Goal: Task Accomplishment & Management: Use online tool/utility

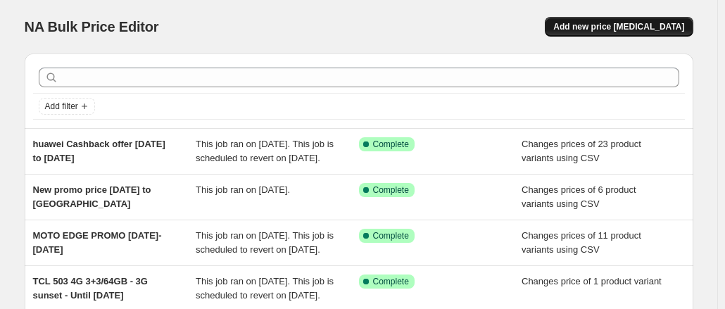
click at [604, 30] on span "Add new price [MEDICAL_DATA]" at bounding box center [618, 26] width 131 height 11
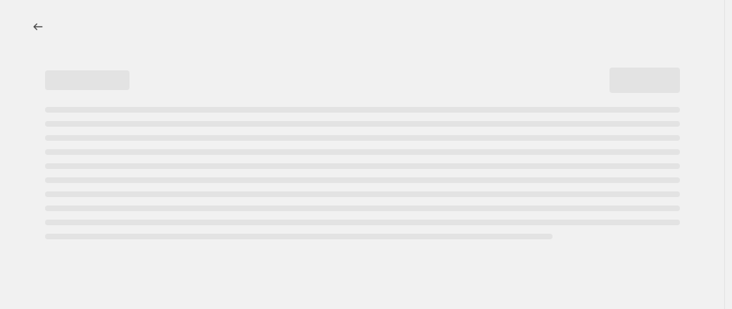
select select "percentage"
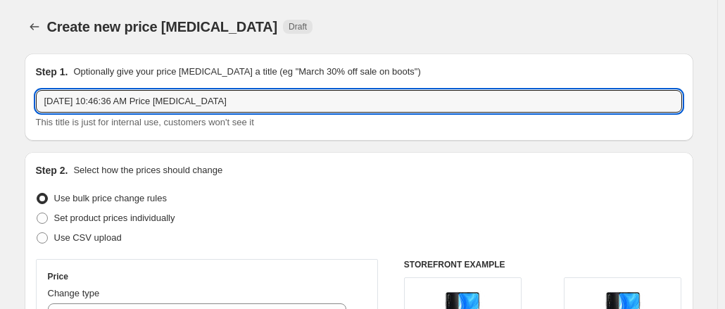
drag, startPoint x: 296, startPoint y: 102, endPoint x: 20, endPoint y: 102, distance: 276.0
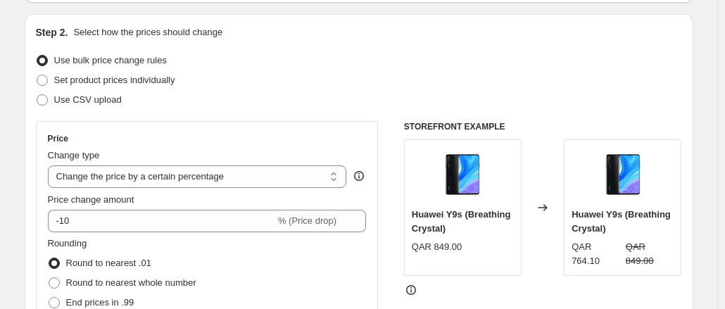
scroll to position [141, 0]
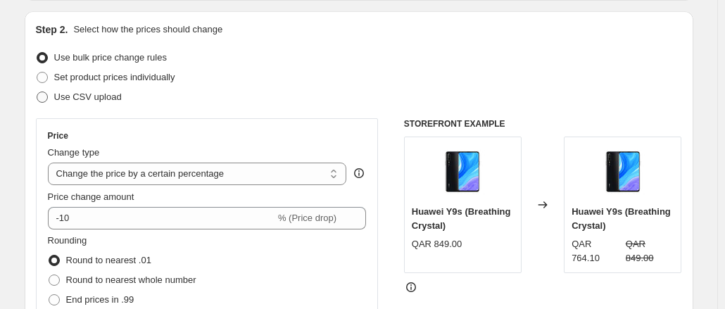
type input "Tech mart Sandisk Price change"
click at [48, 95] on span at bounding box center [42, 97] width 11 height 11
click at [37, 92] on input "Use CSV upload" at bounding box center [37, 92] width 1 height 1
radio input "true"
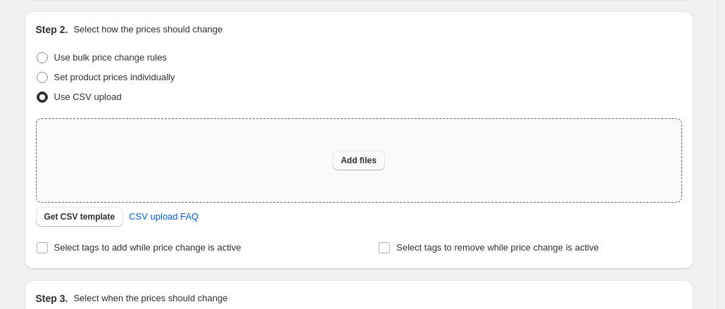
click at [373, 164] on span "Add files" at bounding box center [359, 160] width 36 height 11
type input "C:\fakepath\csv_template_user_10815.csv"
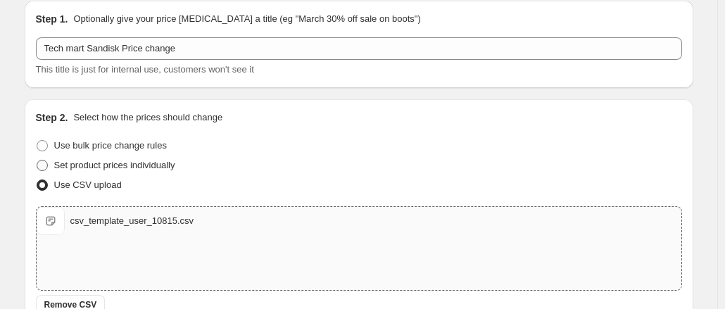
scroll to position [282, 0]
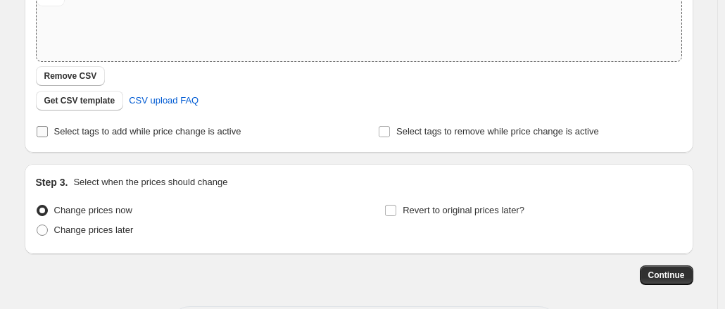
click at [44, 136] on input "Select tags to add while price change is active" at bounding box center [42, 131] width 11 height 11
checkbox input "true"
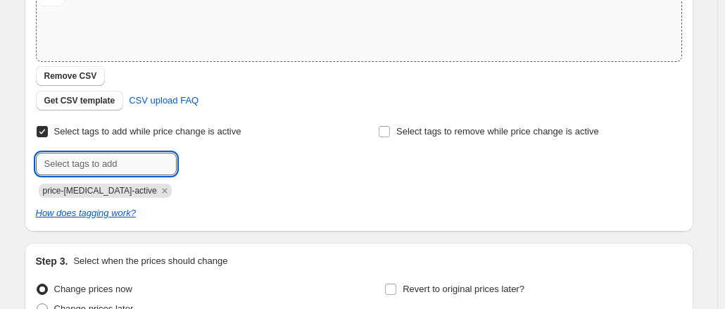
click at [106, 165] on input "text" at bounding box center [106, 164] width 141 height 23
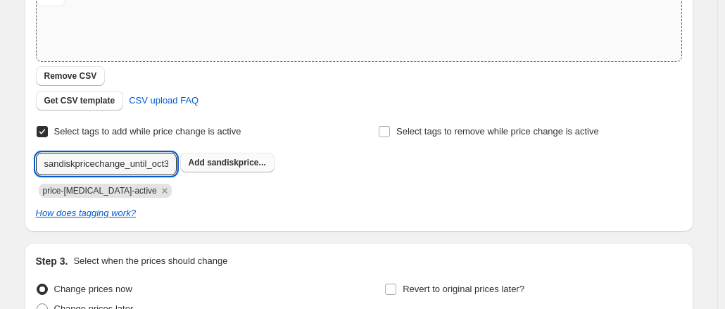
type input "sandiskpricechange_until_oct3"
click at [235, 168] on span "sandiskprice..." at bounding box center [236, 163] width 58 height 10
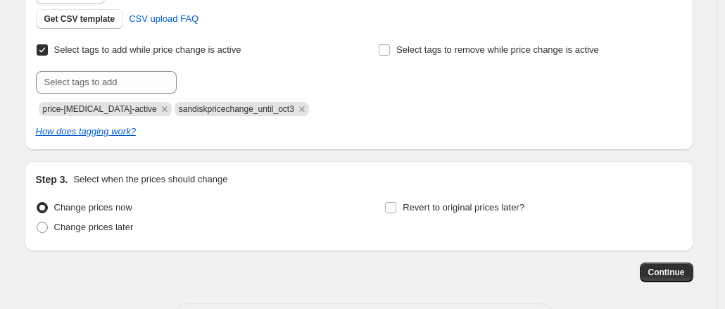
scroll to position [421, 0]
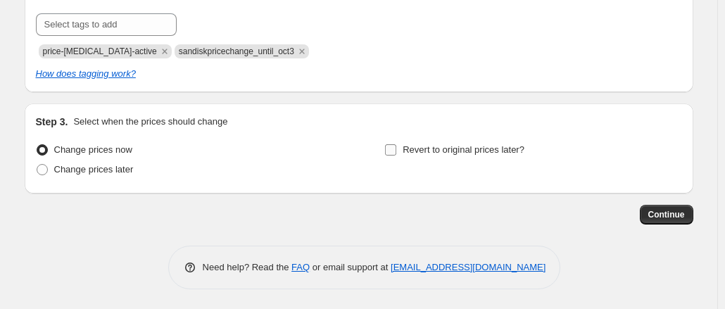
click at [389, 150] on input "Revert to original prices later?" at bounding box center [390, 149] width 11 height 11
checkbox input "true"
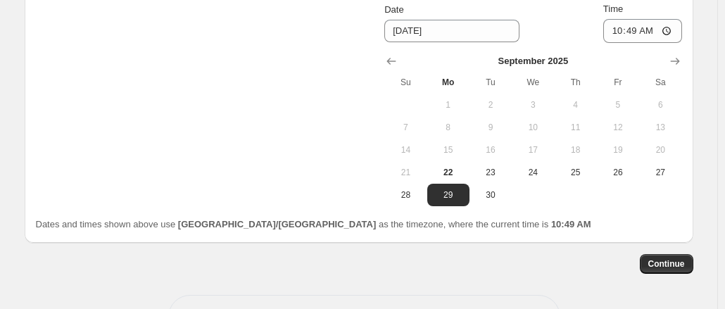
scroll to position [632, 0]
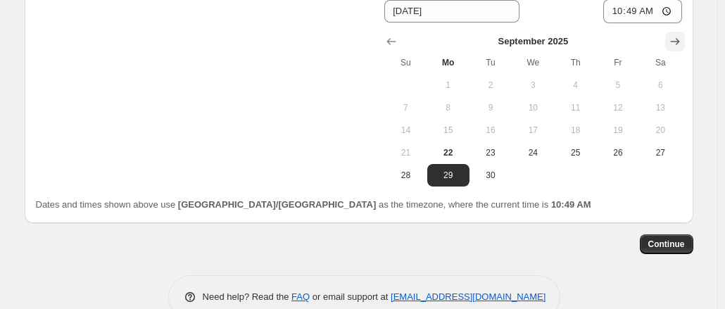
click at [680, 44] on icon "Show next month, October 2025" at bounding box center [674, 41] width 9 height 6
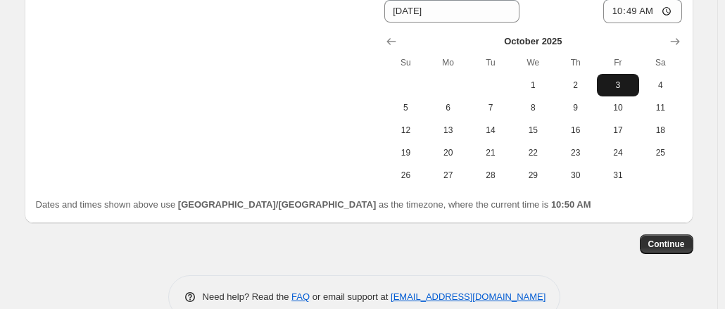
click at [613, 89] on span "3" at bounding box center [618, 85] width 31 height 11
type input "[DATE]"
click at [673, 246] on span "Continue" at bounding box center [667, 244] width 37 height 11
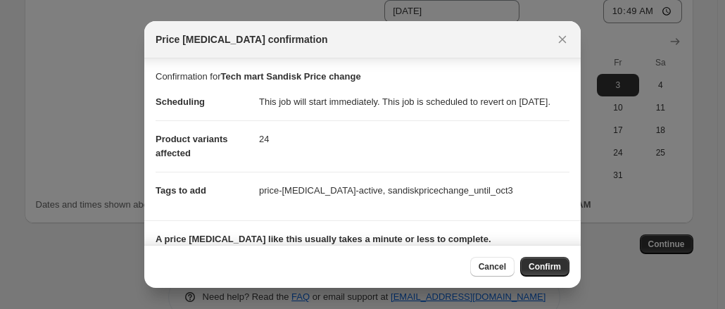
scroll to position [115, 0]
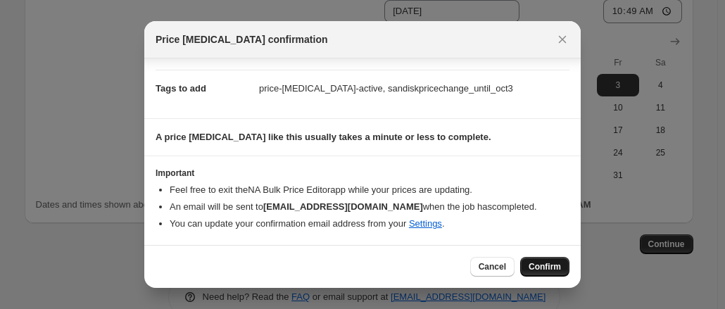
click at [555, 264] on span "Confirm" at bounding box center [545, 266] width 32 height 11
